Goal: Task Accomplishment & Management: Manage account settings

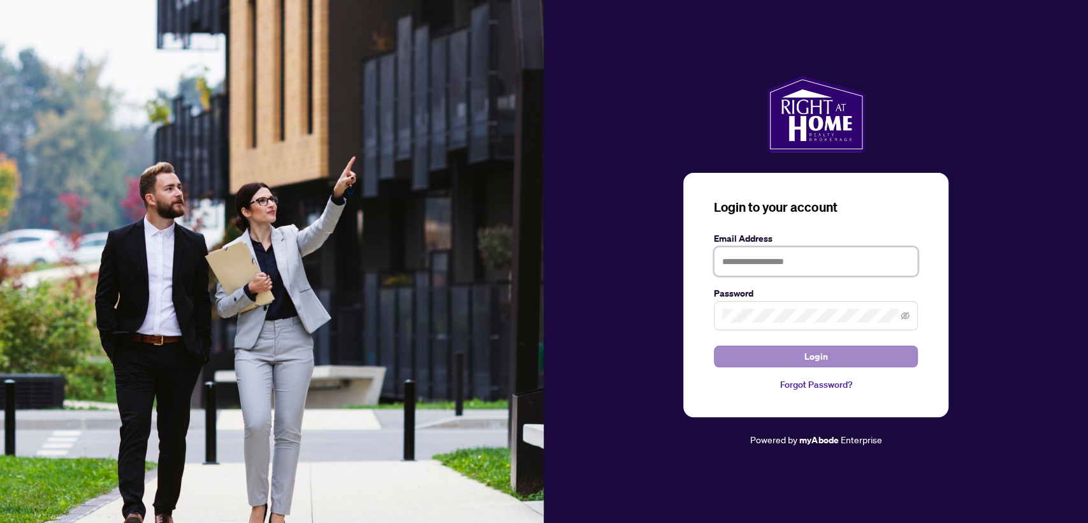
type input "**********"
click at [781, 358] on button "Login" at bounding box center [816, 357] width 204 height 22
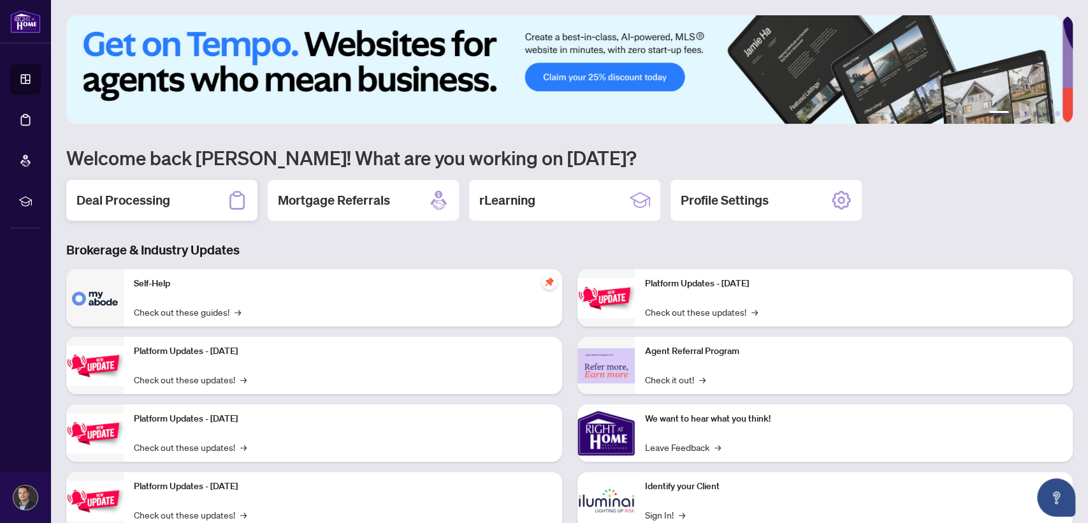
click at [98, 205] on h2 "Deal Processing" at bounding box center [123, 200] width 94 height 18
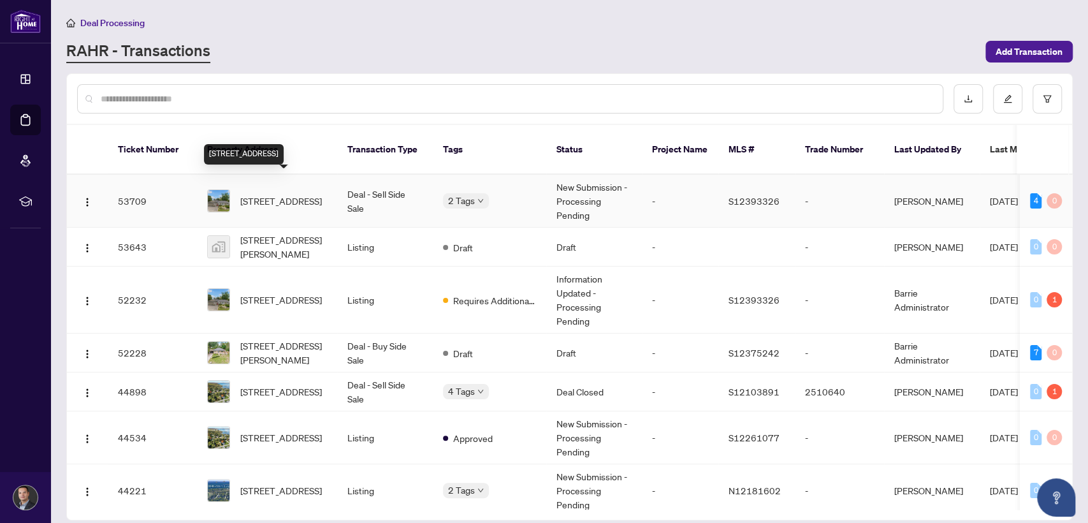
click at [261, 194] on span "[STREET_ADDRESS]" at bounding box center [281, 201] width 82 height 14
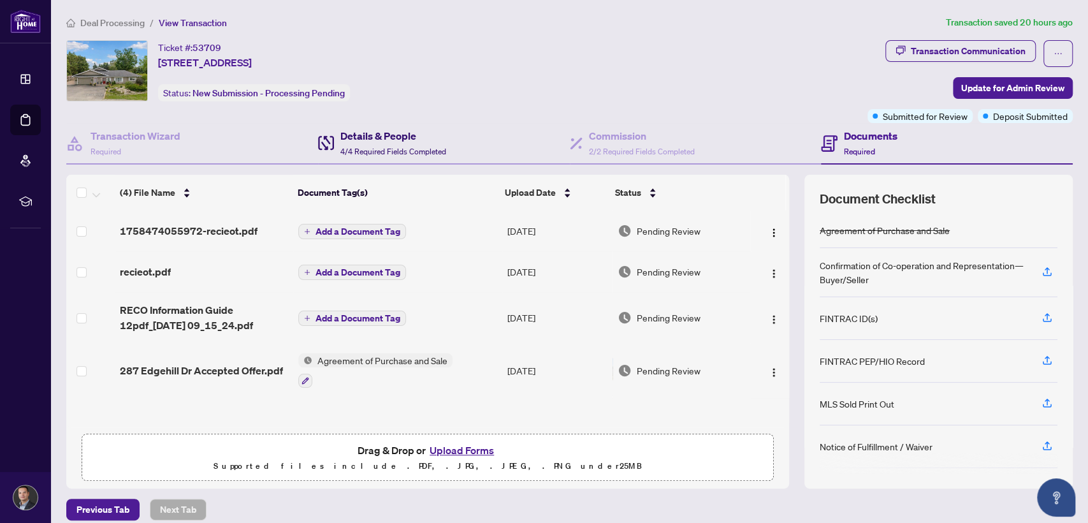
click at [377, 134] on h4 "Details & People" at bounding box center [393, 135] width 106 height 15
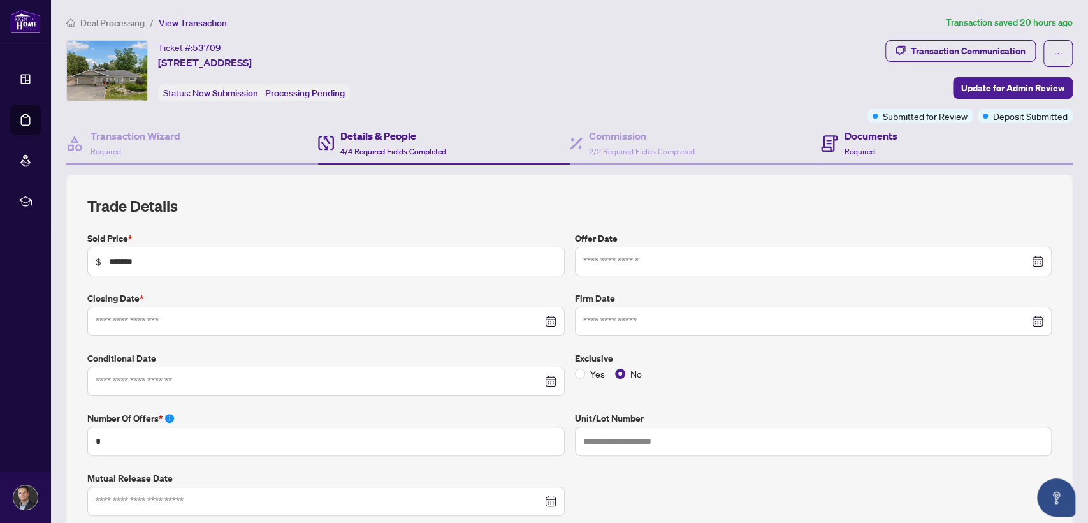
type input "**********"
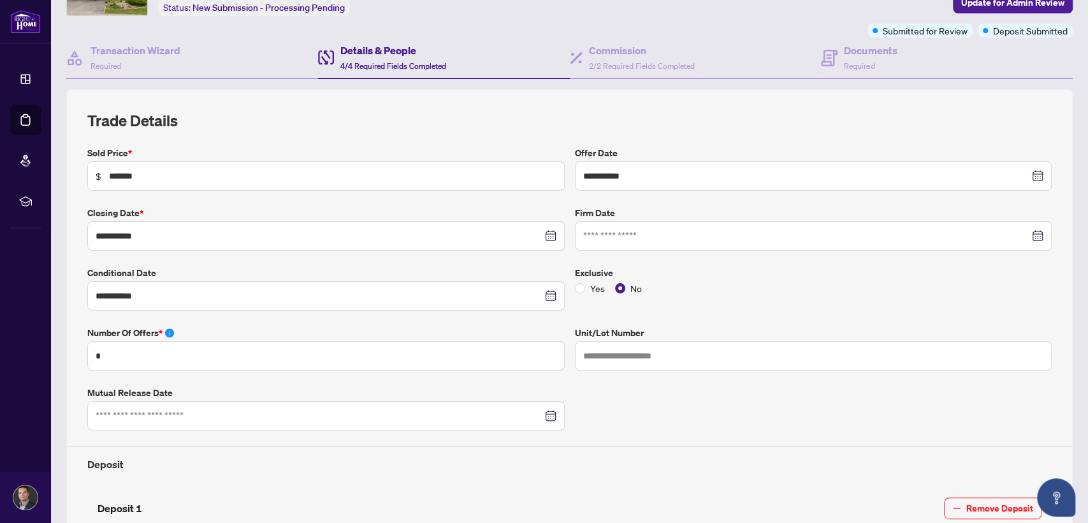
scroll to position [88, 0]
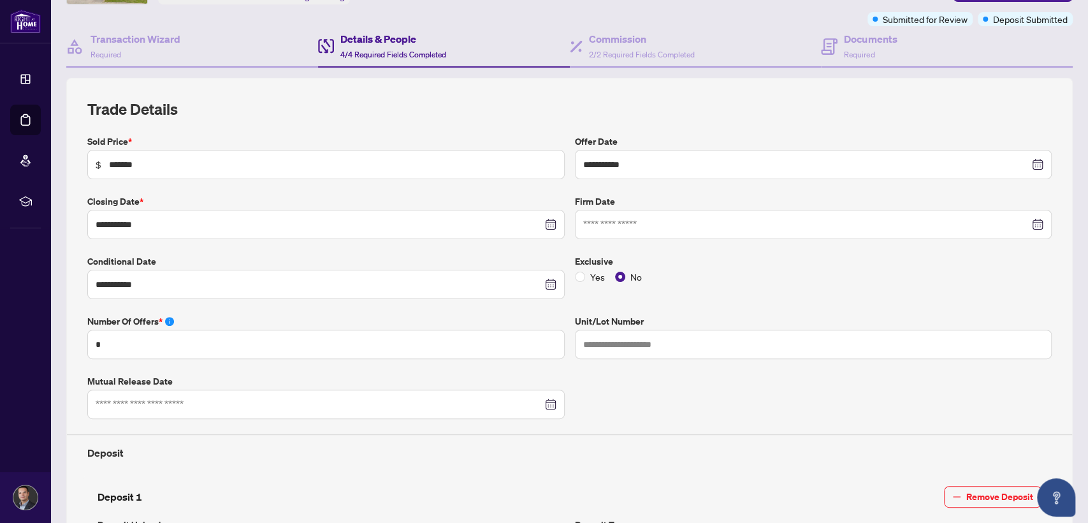
scroll to position [94, 0]
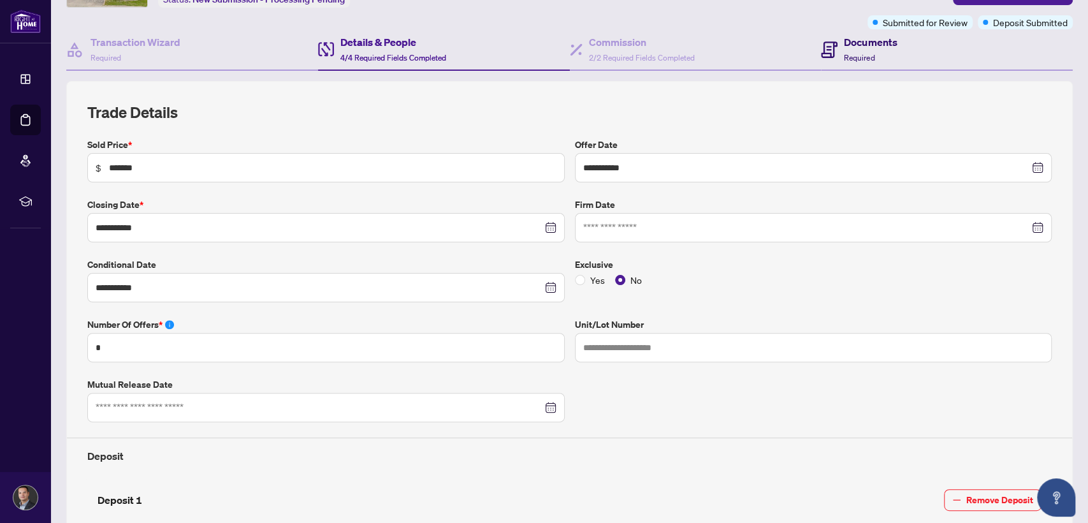
click at [844, 50] on div "Documents Required" at bounding box center [870, 49] width 53 height 30
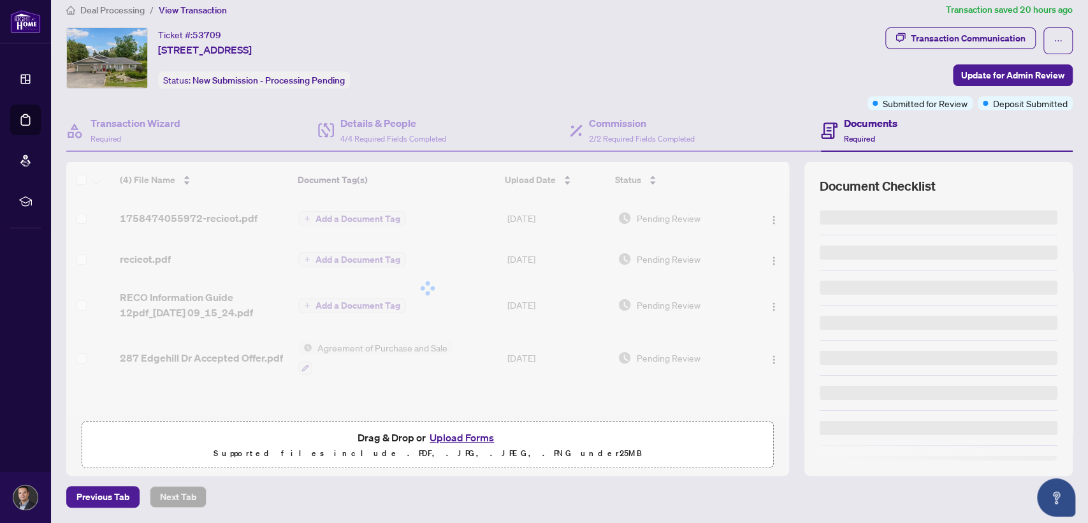
scroll to position [11, 0]
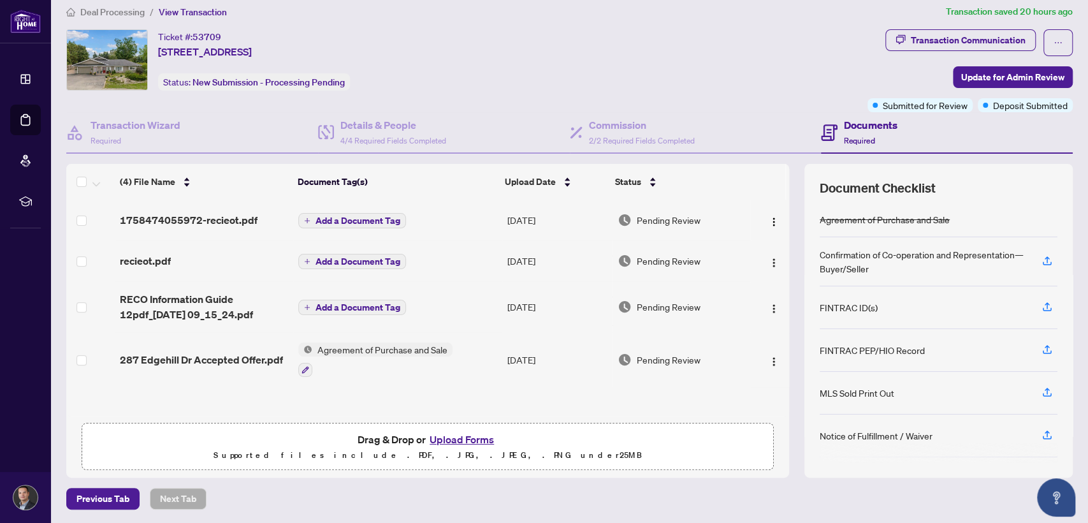
click at [431, 434] on button "Upload Forms" at bounding box center [462, 439] width 72 height 17
click at [448, 432] on button "Upload Forms" at bounding box center [462, 439] width 72 height 17
click at [445, 435] on button "Upload Forms" at bounding box center [462, 439] width 72 height 17
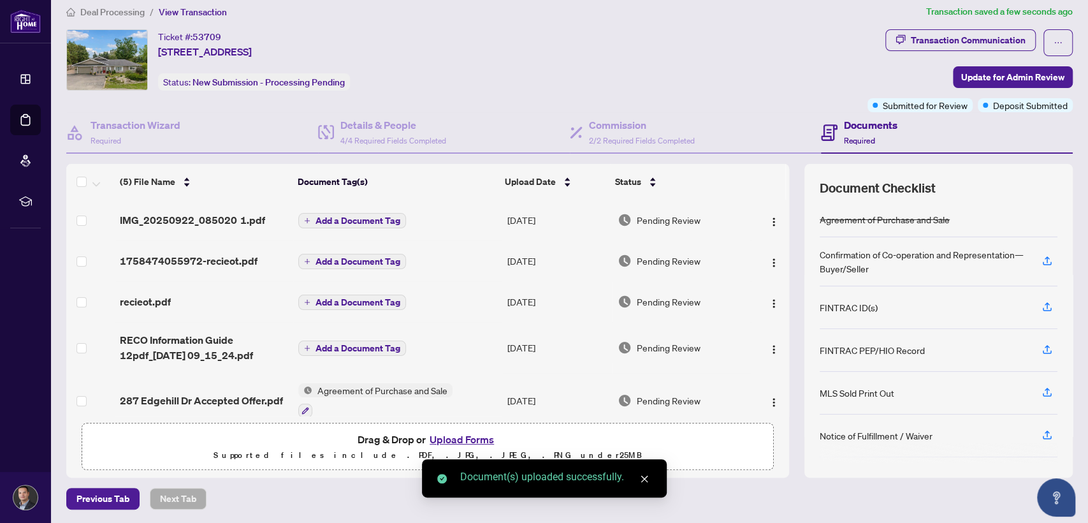
scroll to position [14, 0]
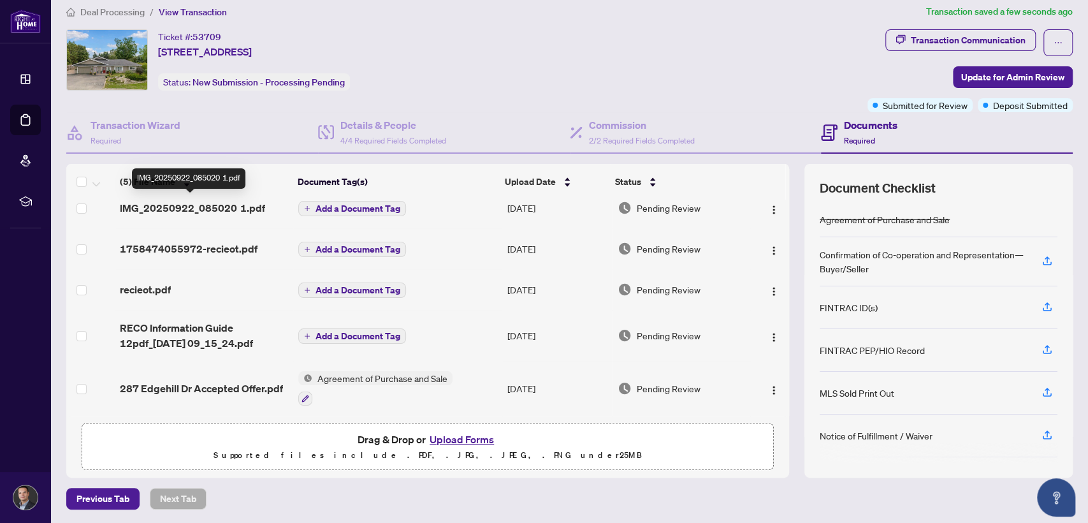
click at [250, 207] on span "IMG_20250922_085020 1.pdf" at bounding box center [192, 207] width 145 height 15
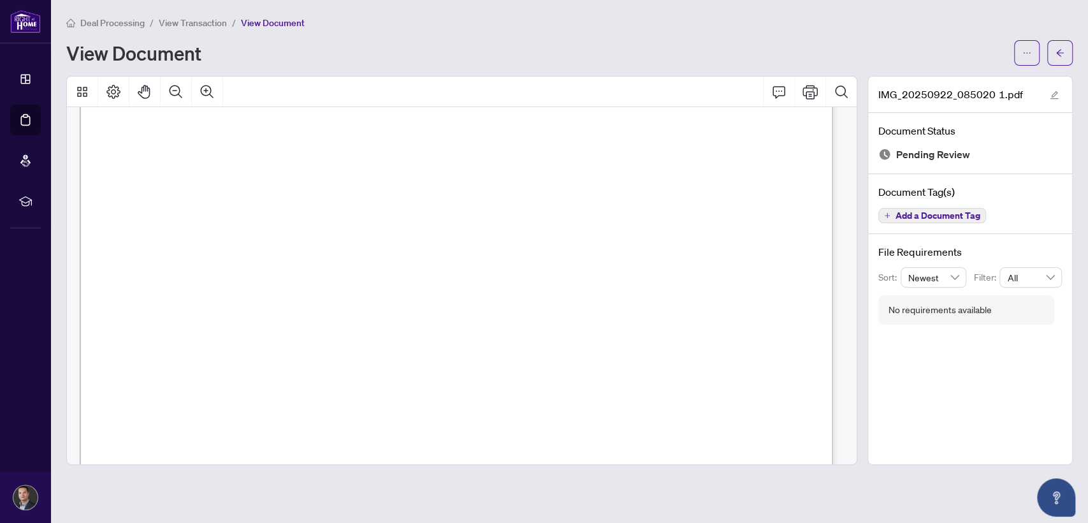
scroll to position [8, 0]
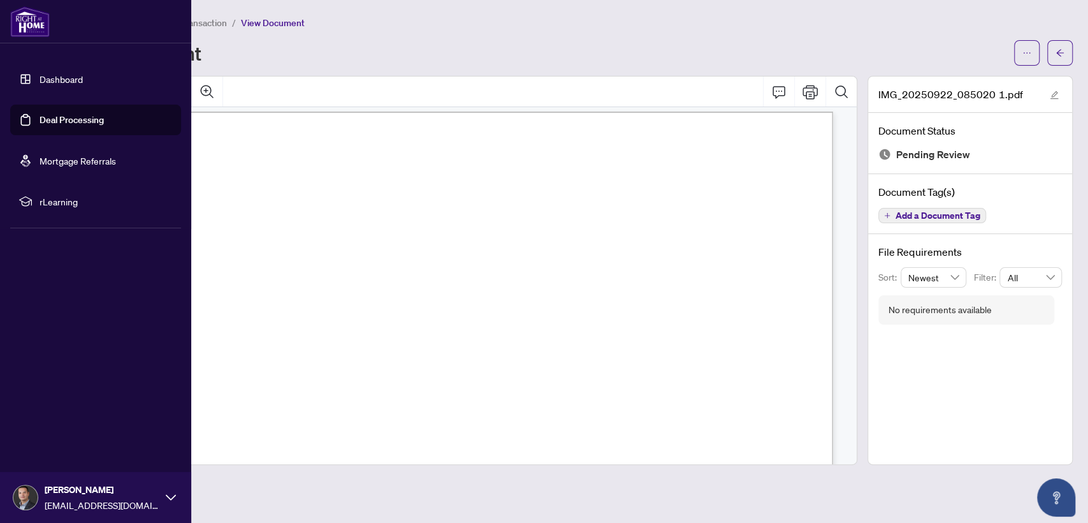
click at [40, 84] on link "Dashboard" at bounding box center [61, 78] width 43 height 11
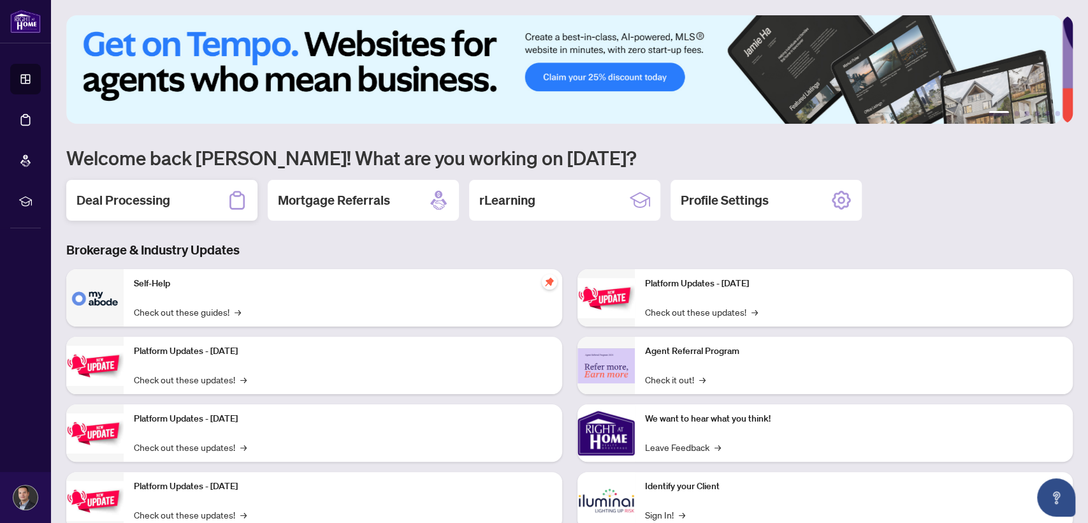
click at [183, 195] on div "Deal Processing" at bounding box center [161, 200] width 191 height 41
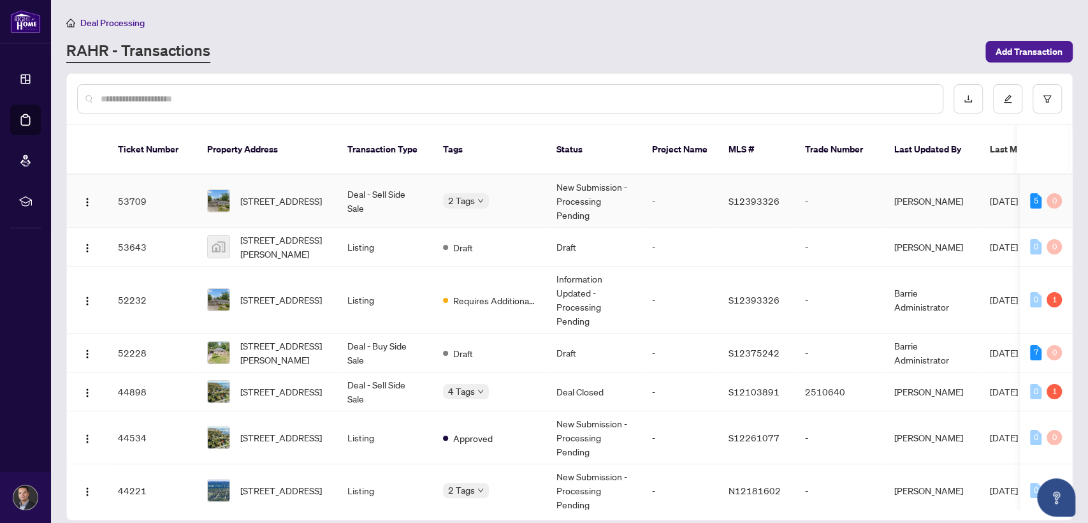
click at [267, 175] on td "[STREET_ADDRESS]" at bounding box center [267, 201] width 140 height 53
